Goal: Navigation & Orientation: Find specific page/section

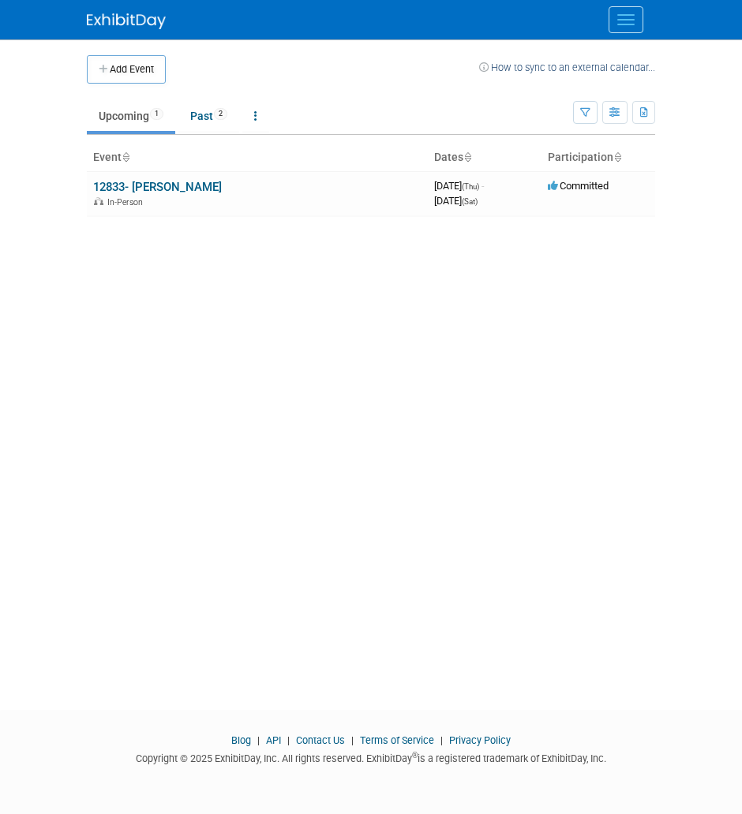
click at [596, 19] on div at bounding box center [371, 19] width 568 height 39
click at [625, 22] on button "Menu" at bounding box center [625, 19] width 35 height 27
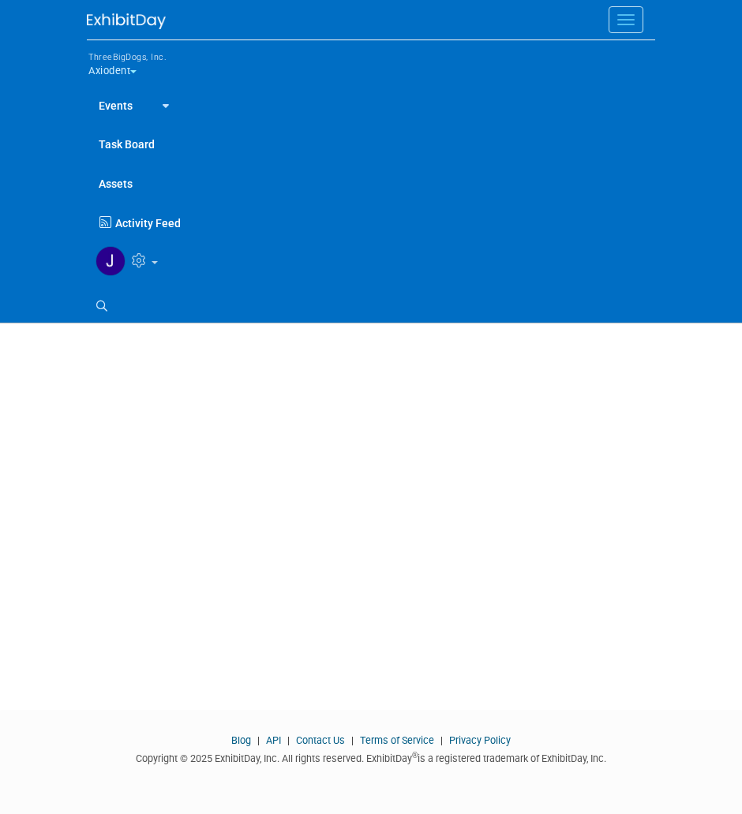
click at [163, 103] on icon at bounding box center [162, 106] width 13 height 10
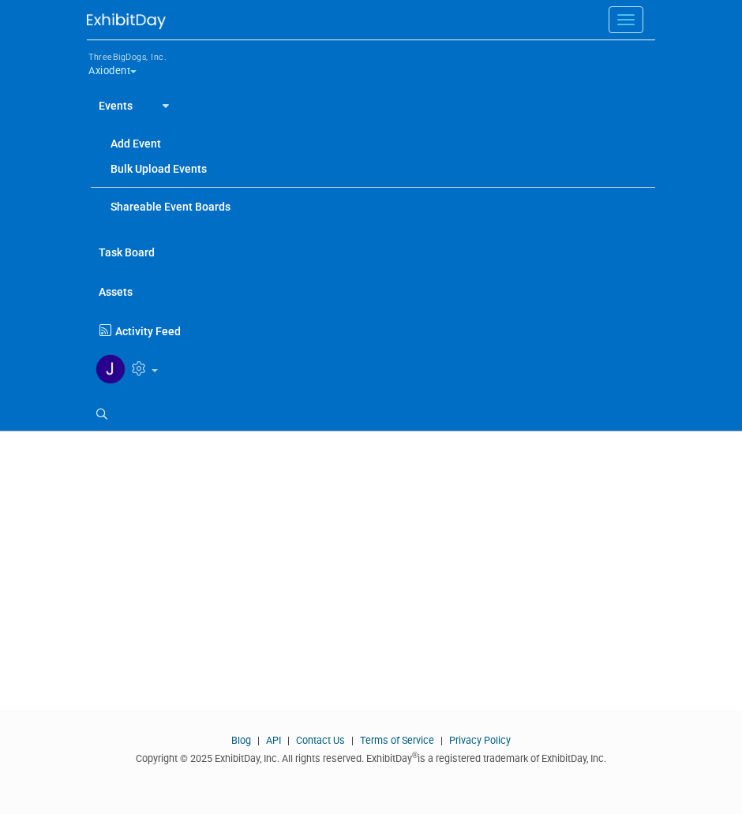
click at [118, 77] on button "ThreeBigDogs, Inc. Axiodent" at bounding box center [136, 66] width 99 height 39
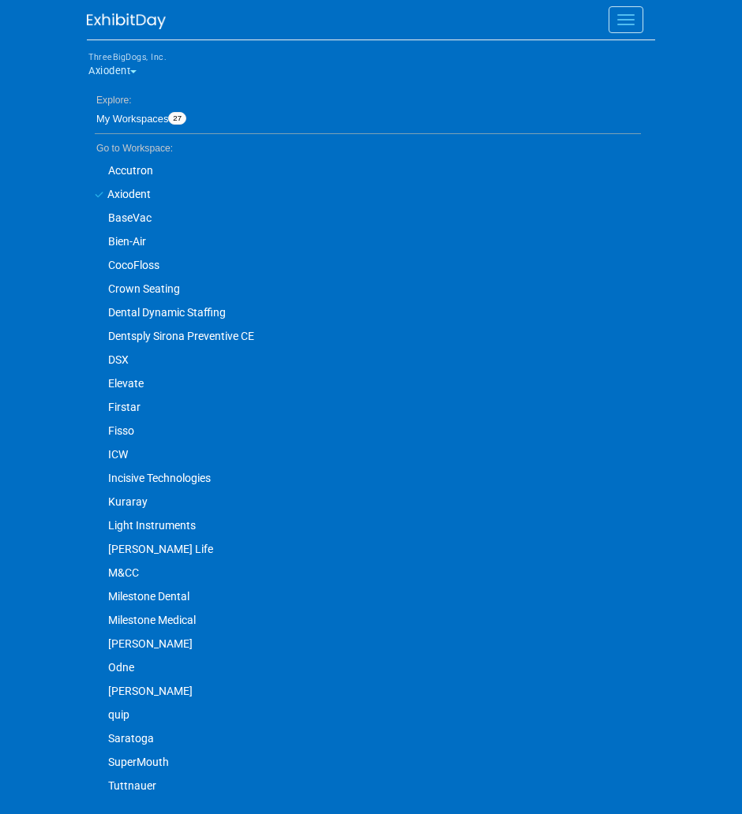
click at [122, 360] on link "DSX" at bounding box center [364, 360] width 554 height 24
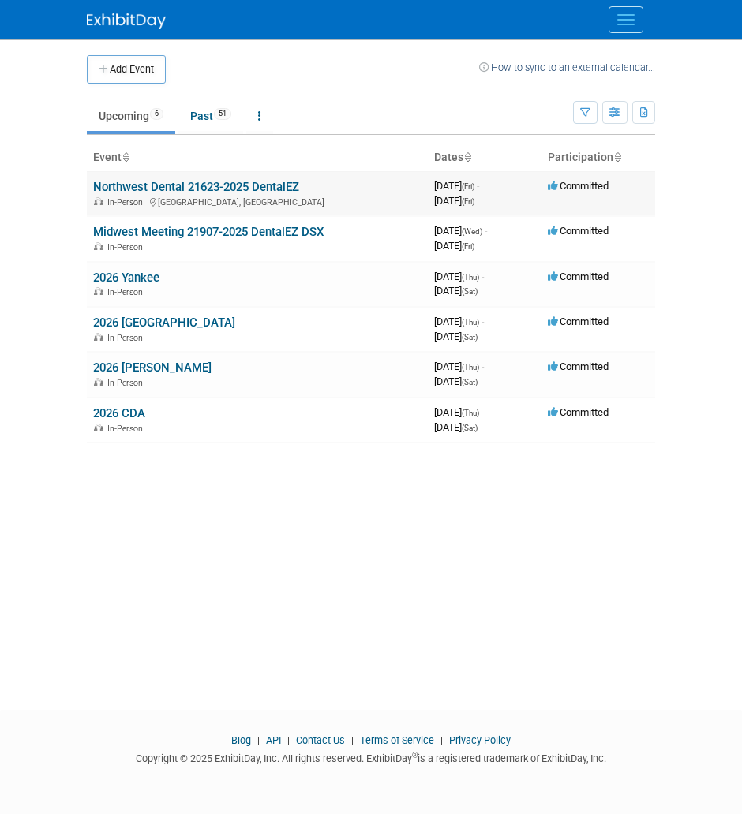
click at [179, 188] on link "Northwest Dental 21623-2025 DentalEZ" at bounding box center [196, 187] width 206 height 14
